Goal: Check status: Check status

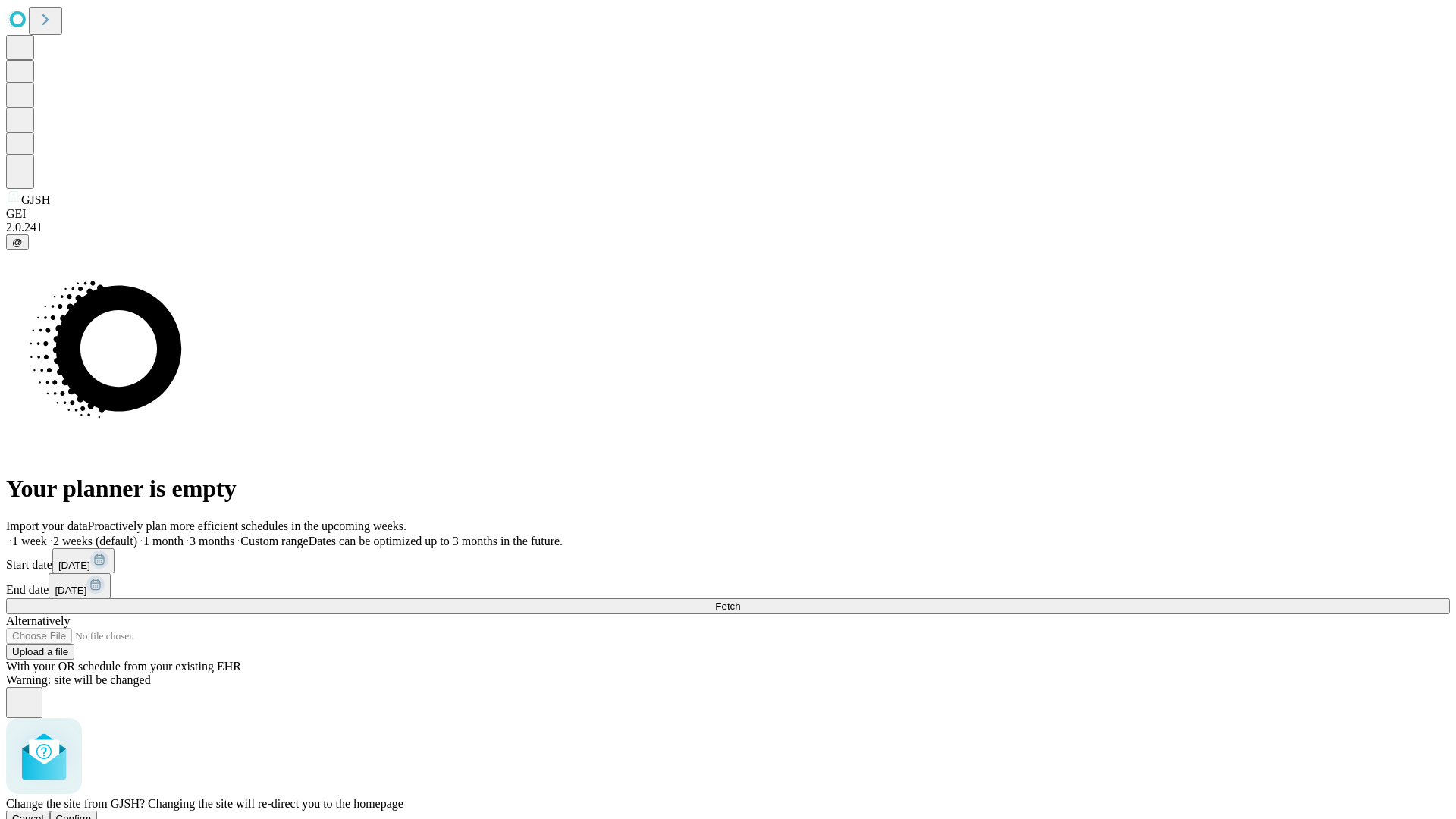
click at [92, 814] on span "Confirm" at bounding box center [73, 819] width 36 height 11
click at [47, 535] on label "1 week" at bounding box center [26, 541] width 41 height 13
click at [740, 601] on span "Fetch" at bounding box center [727, 606] width 25 height 11
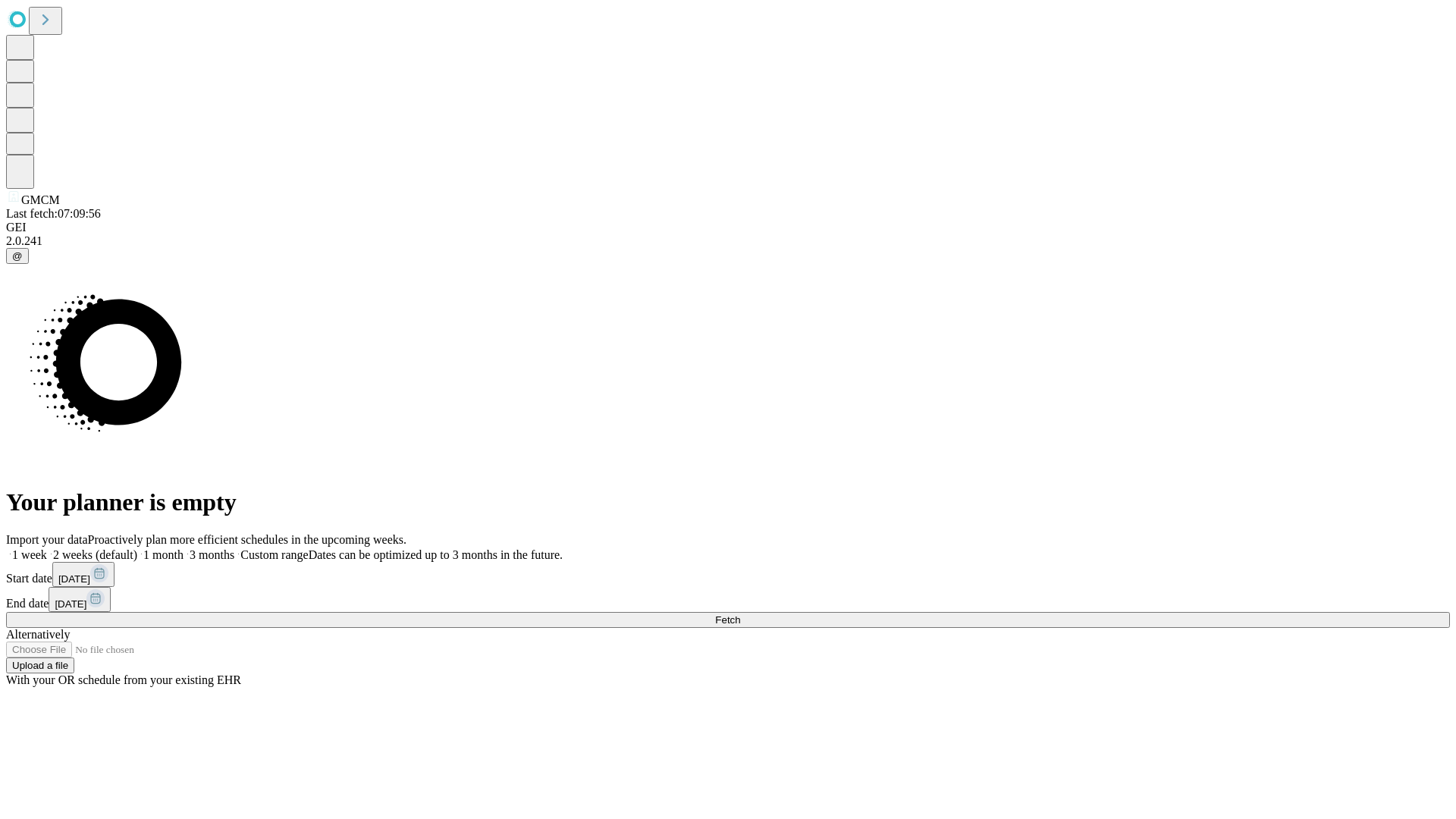
click at [47, 549] on label "1 week" at bounding box center [26, 555] width 41 height 13
click at [740, 614] on span "Fetch" at bounding box center [727, 620] width 25 height 11
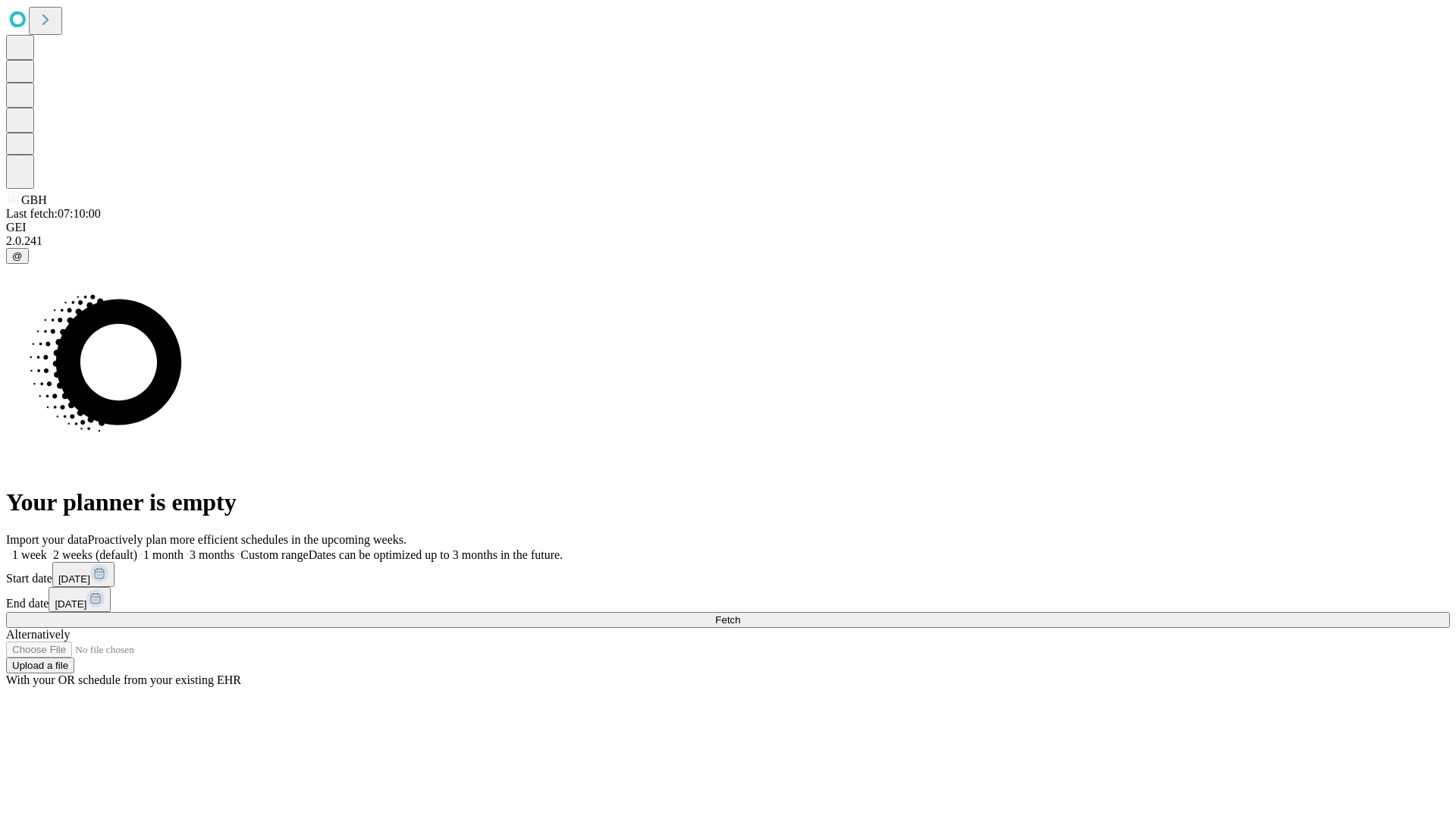
click at [47, 549] on label "1 week" at bounding box center [26, 555] width 41 height 13
click at [740, 614] on span "Fetch" at bounding box center [727, 620] width 25 height 11
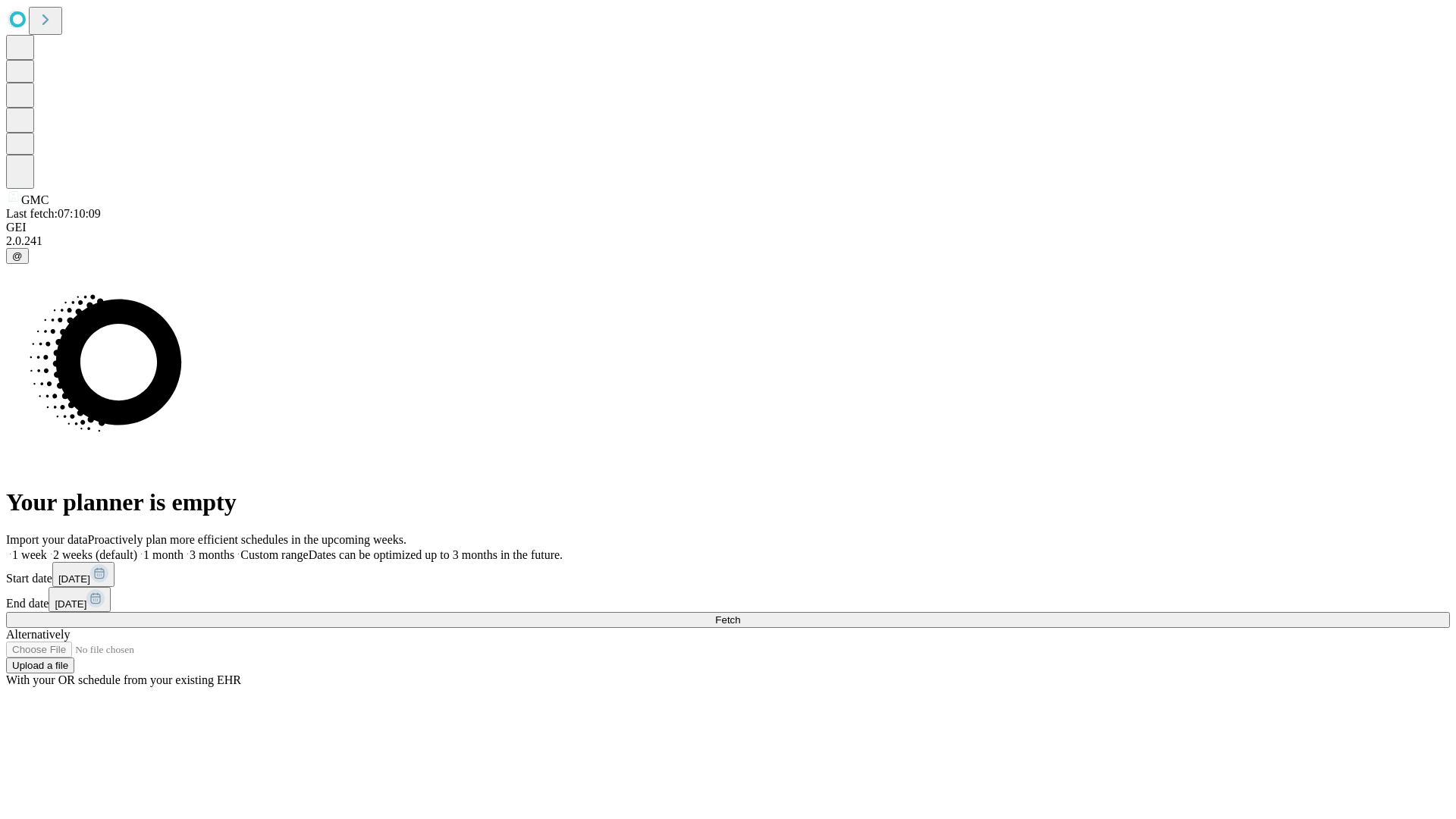
click at [740, 614] on span "Fetch" at bounding box center [727, 620] width 25 height 11
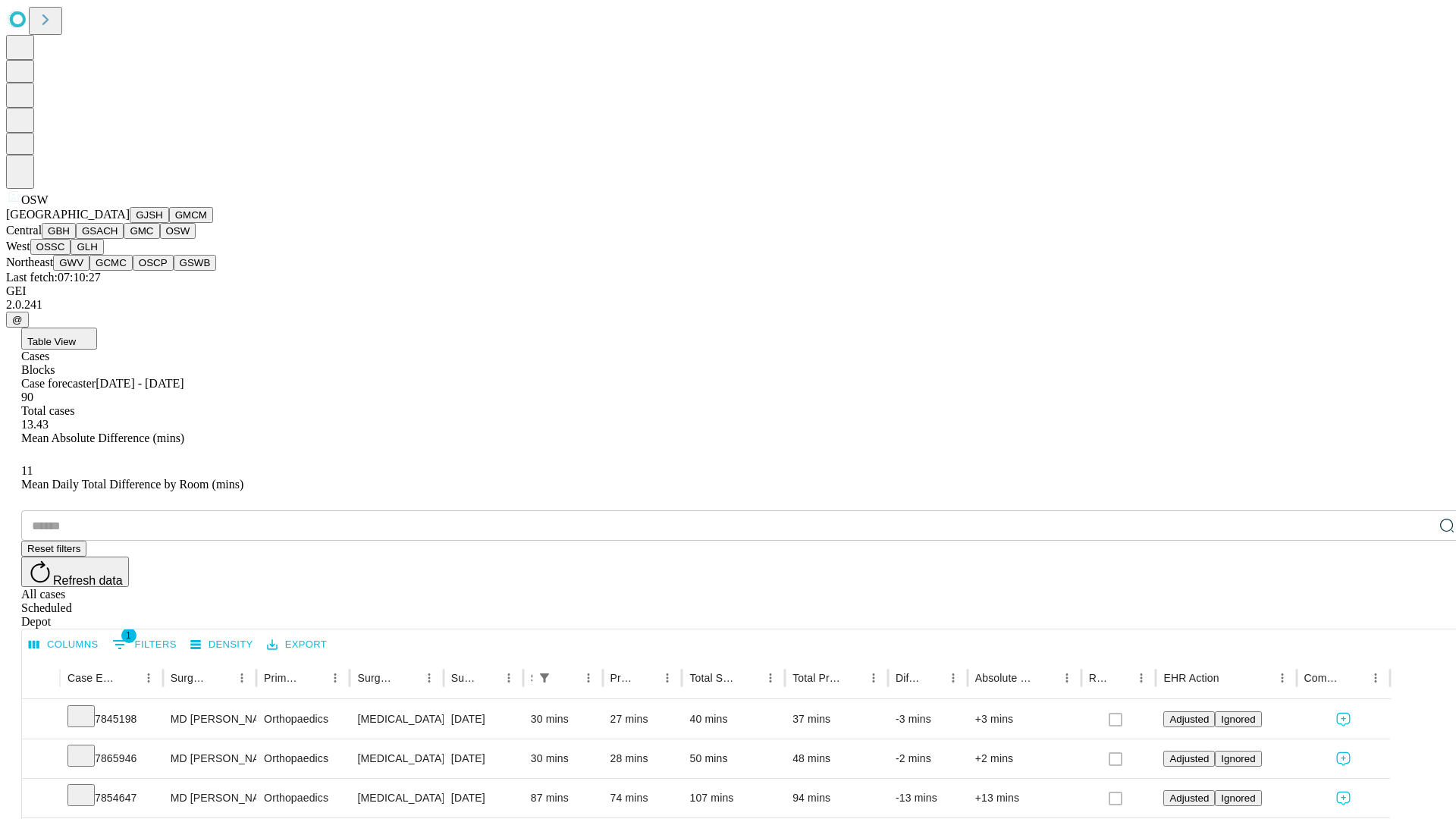
click at [71, 255] on button "OSSC" at bounding box center [50, 247] width 41 height 16
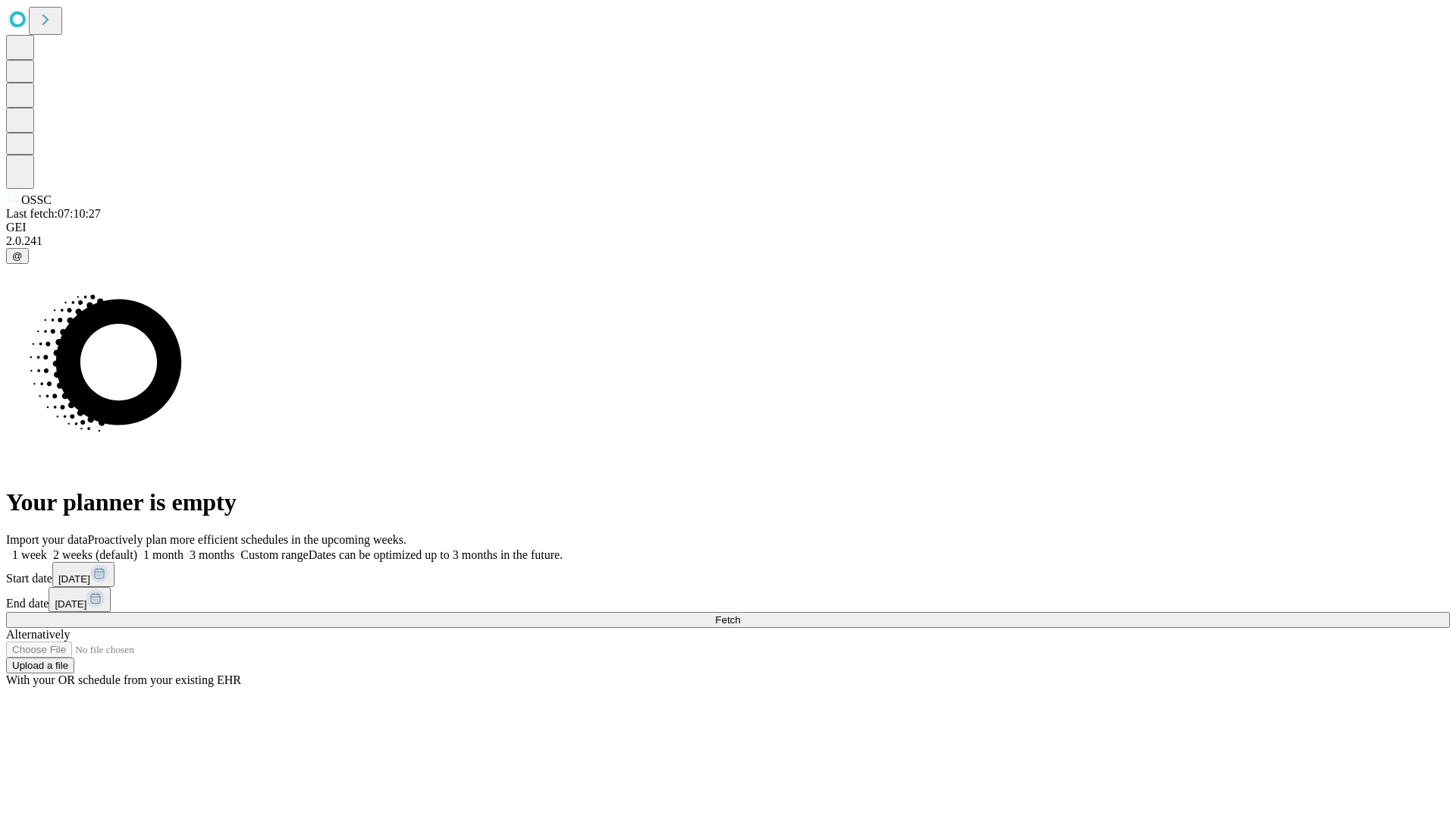
click at [47, 549] on label "1 week" at bounding box center [26, 555] width 41 height 13
click at [740, 614] on span "Fetch" at bounding box center [727, 620] width 25 height 11
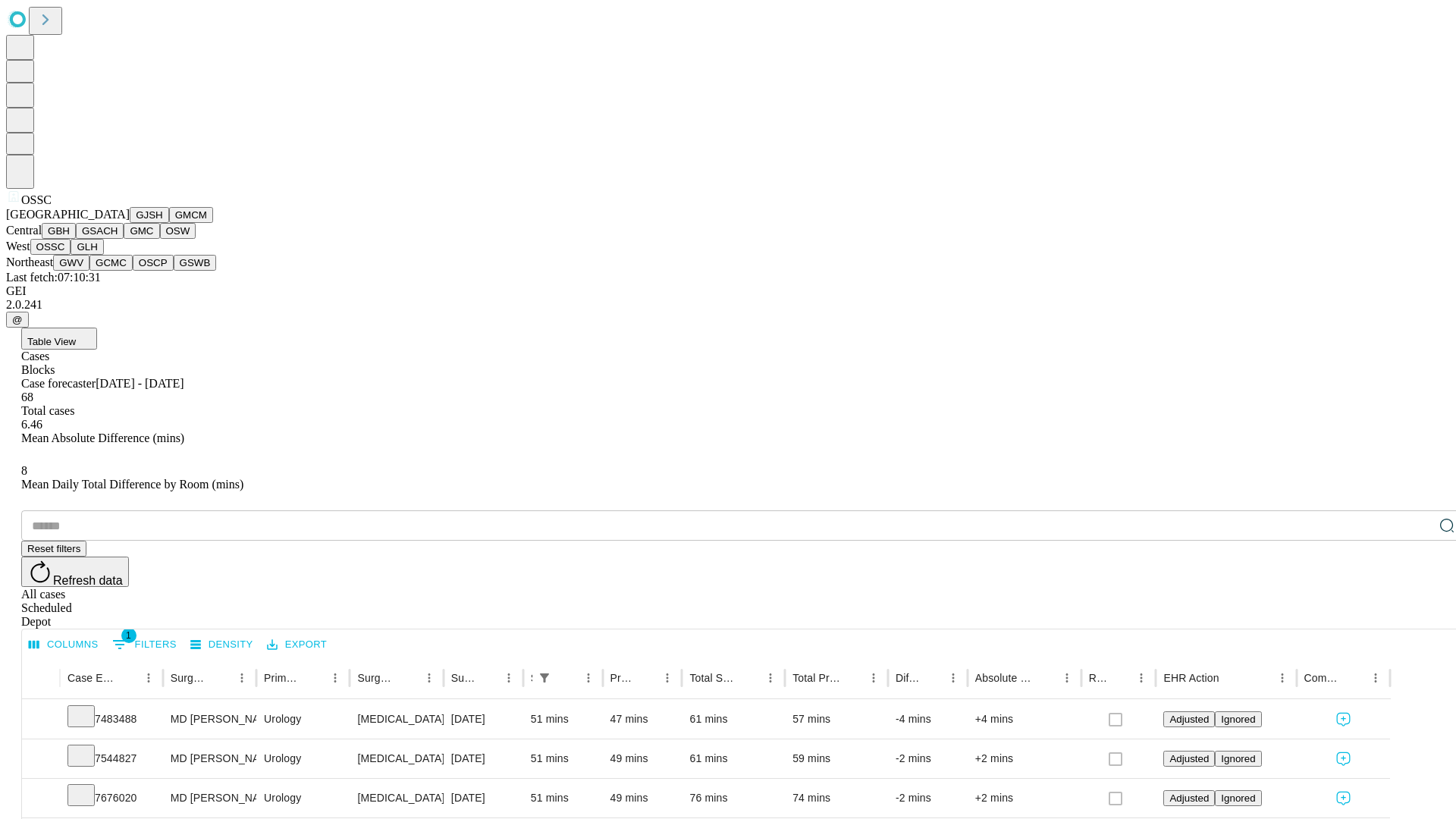
click at [103, 255] on button "GLH" at bounding box center [87, 247] width 33 height 16
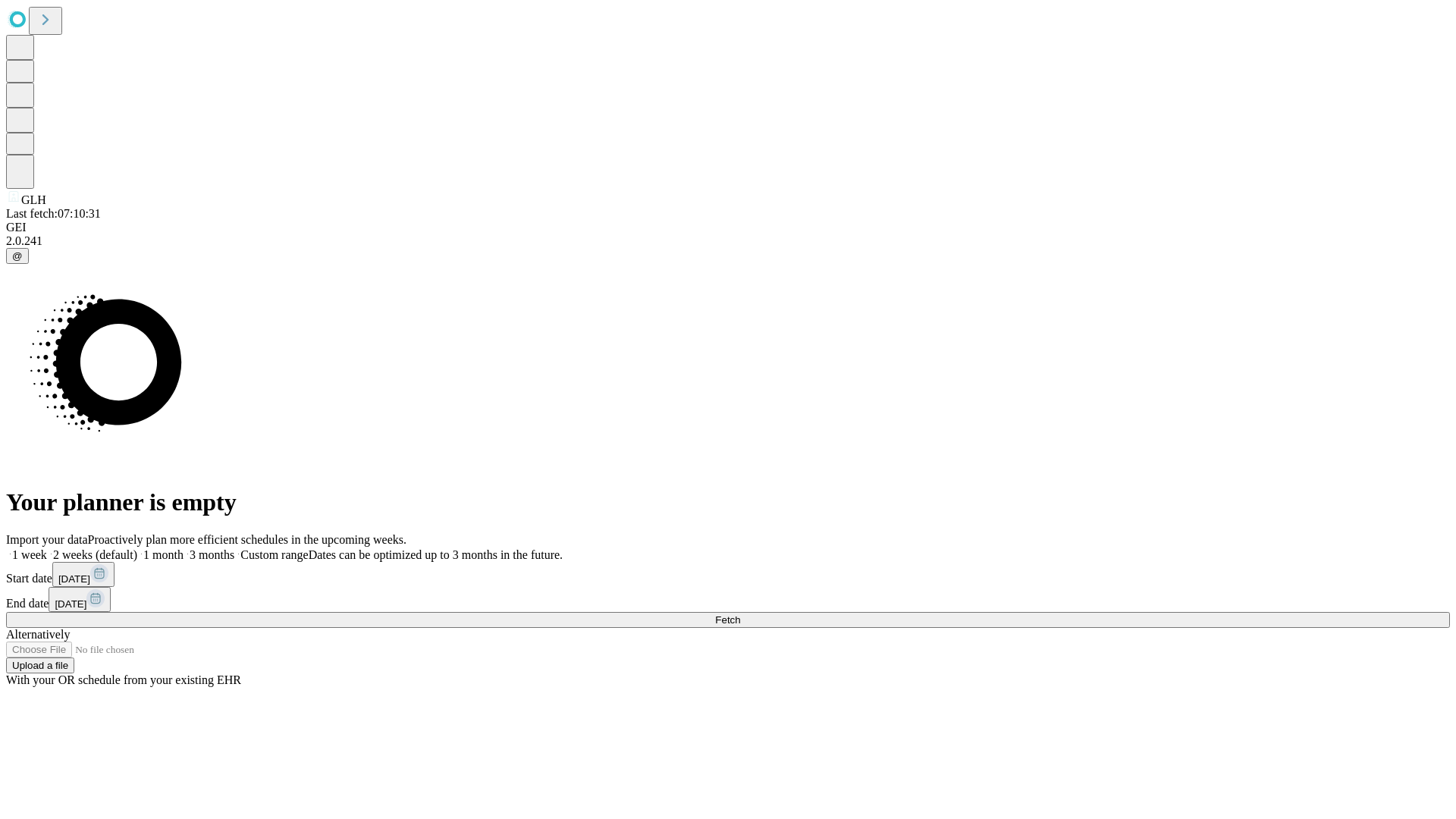
click at [47, 549] on label "1 week" at bounding box center [26, 555] width 41 height 13
click at [740, 614] on span "Fetch" at bounding box center [727, 620] width 25 height 11
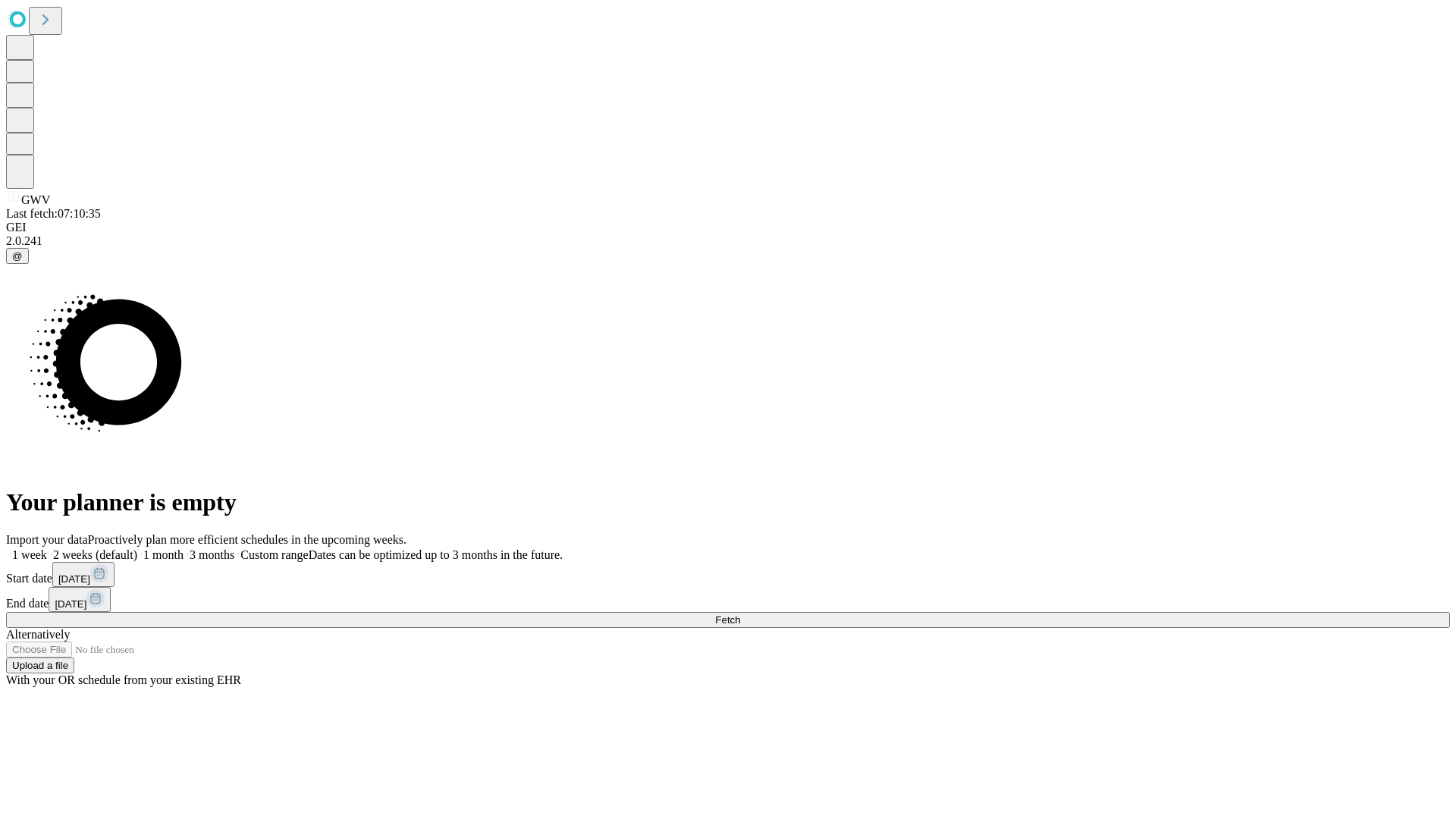
click at [47, 549] on label "1 week" at bounding box center [26, 555] width 41 height 13
click at [740, 614] on span "Fetch" at bounding box center [727, 620] width 25 height 11
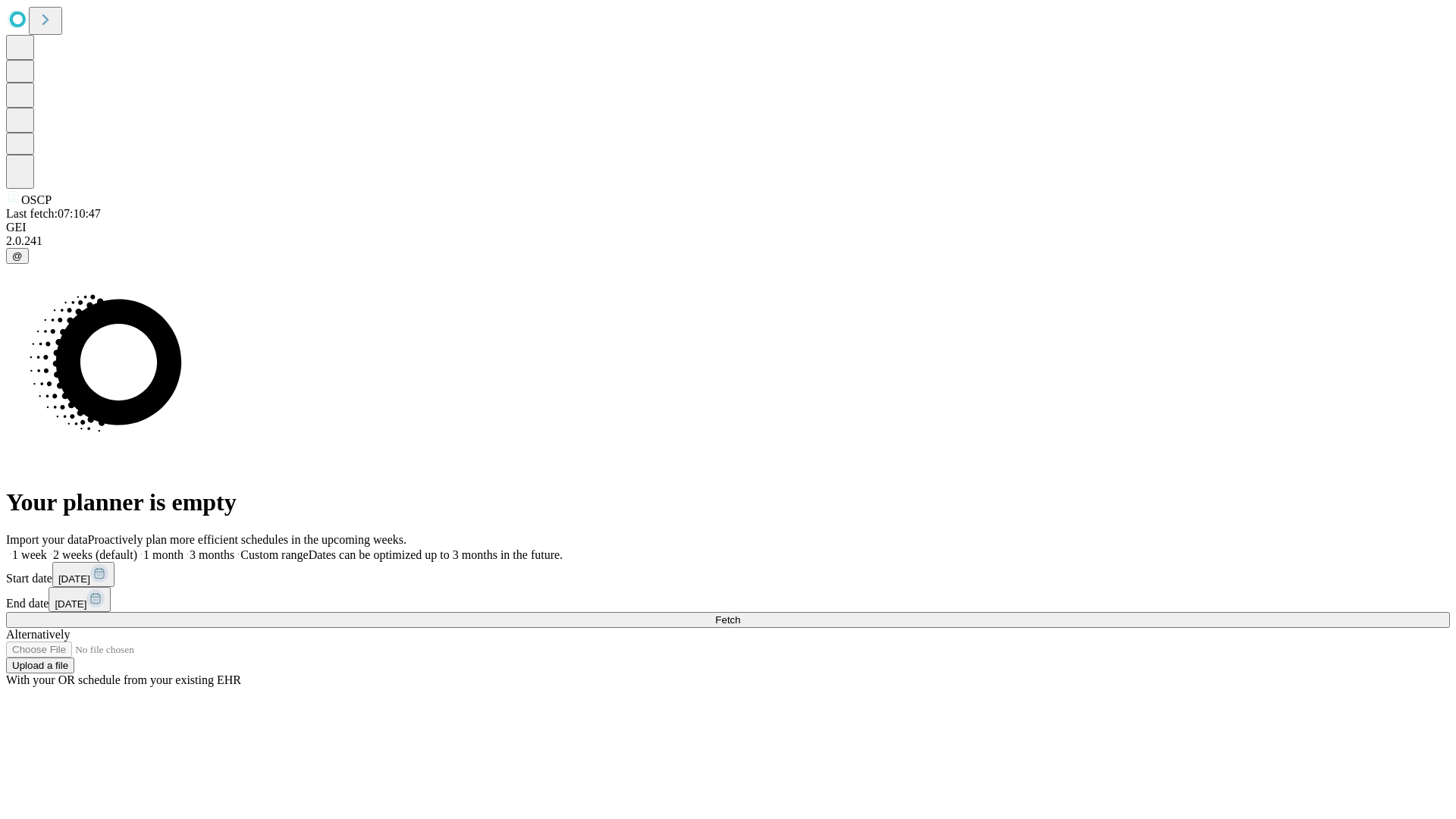
click at [47, 549] on label "1 week" at bounding box center [26, 555] width 41 height 13
click at [740, 614] on span "Fetch" at bounding box center [727, 620] width 25 height 11
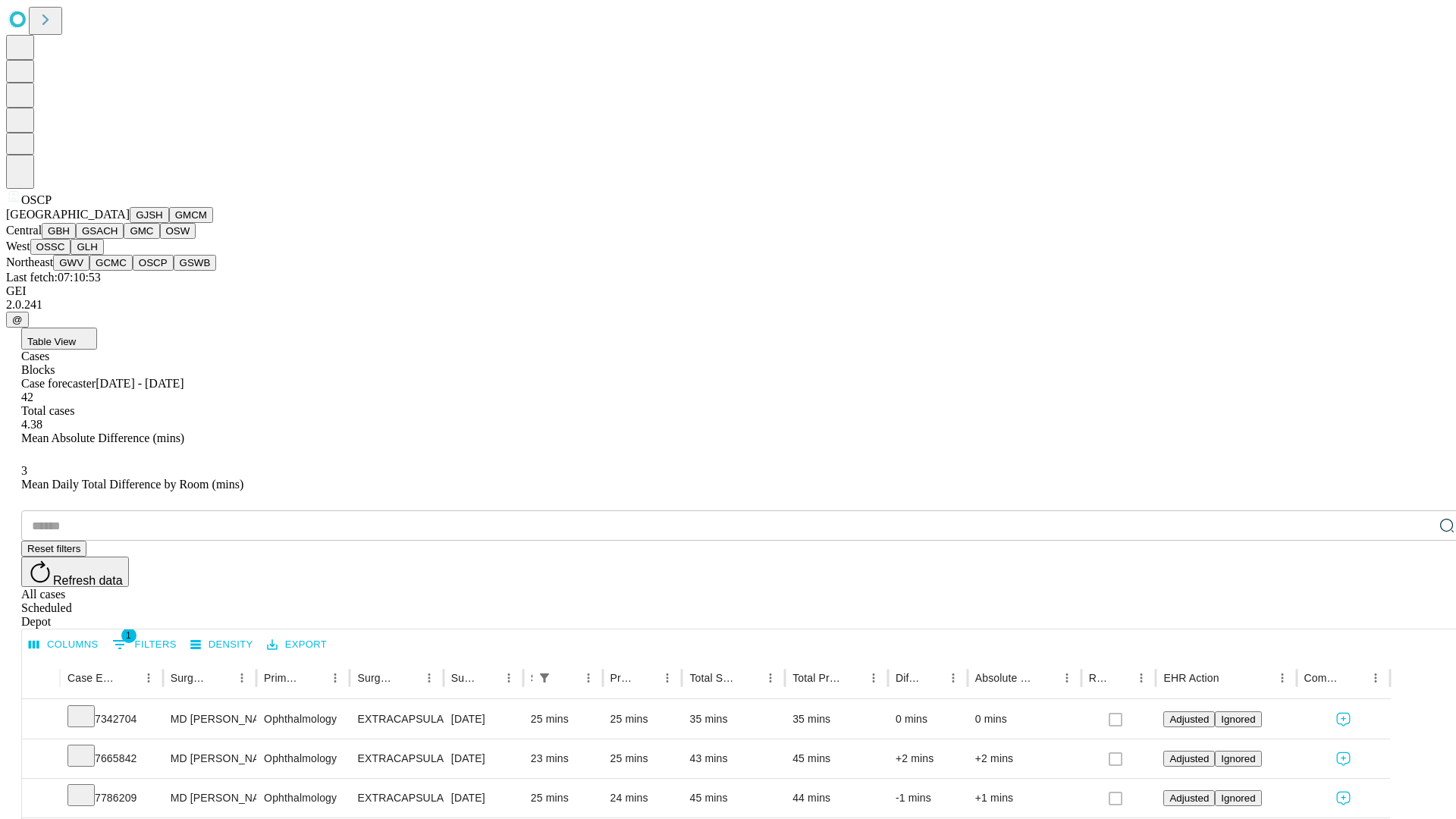
click at [173, 271] on button "GSWB" at bounding box center [194, 262] width 43 height 16
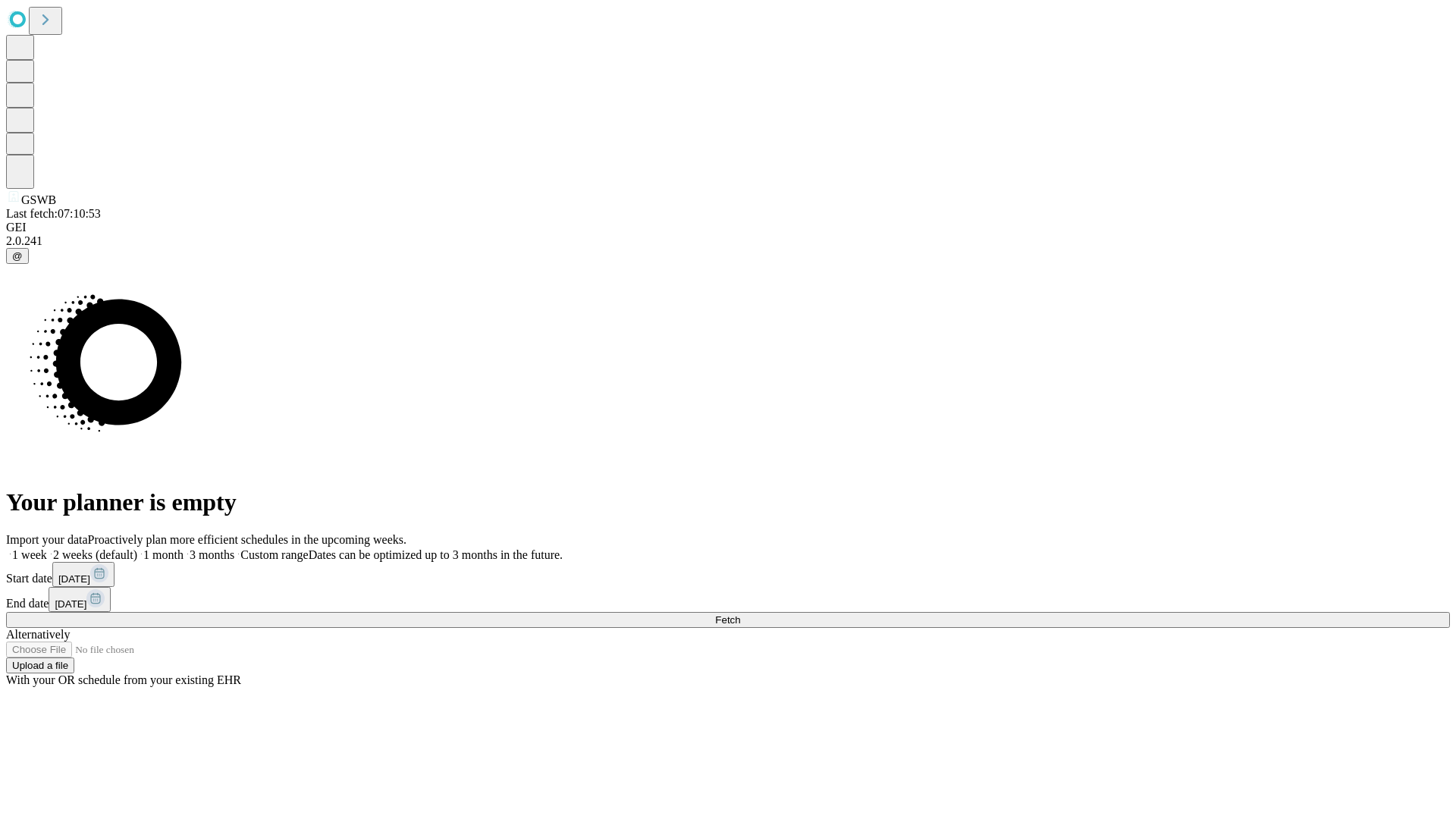
click at [47, 549] on label "1 week" at bounding box center [26, 555] width 41 height 13
click at [740, 614] on span "Fetch" at bounding box center [727, 620] width 25 height 11
